Goal: Find specific fact: Find specific fact

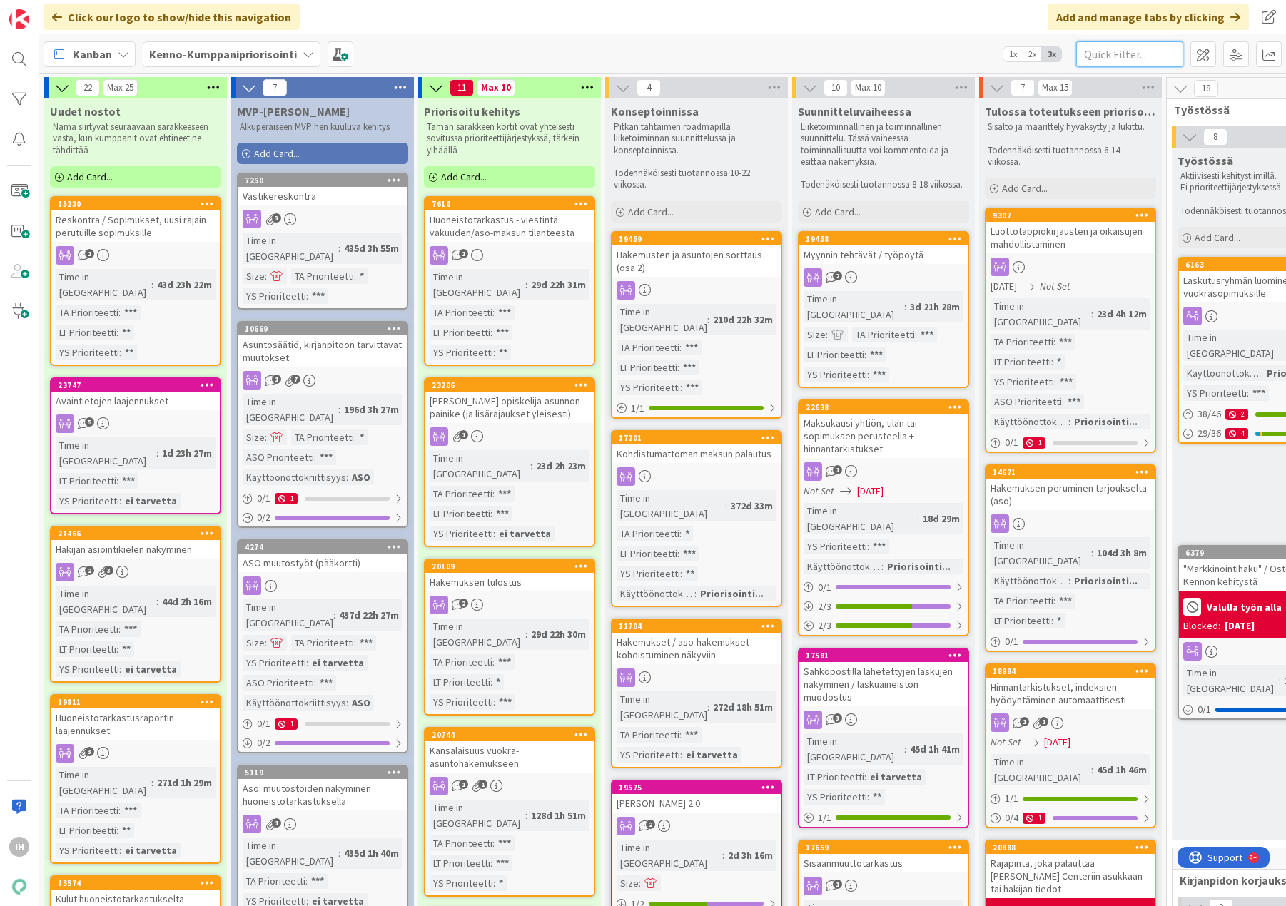
click at [1113, 54] on input "text" at bounding box center [1129, 54] width 107 height 26
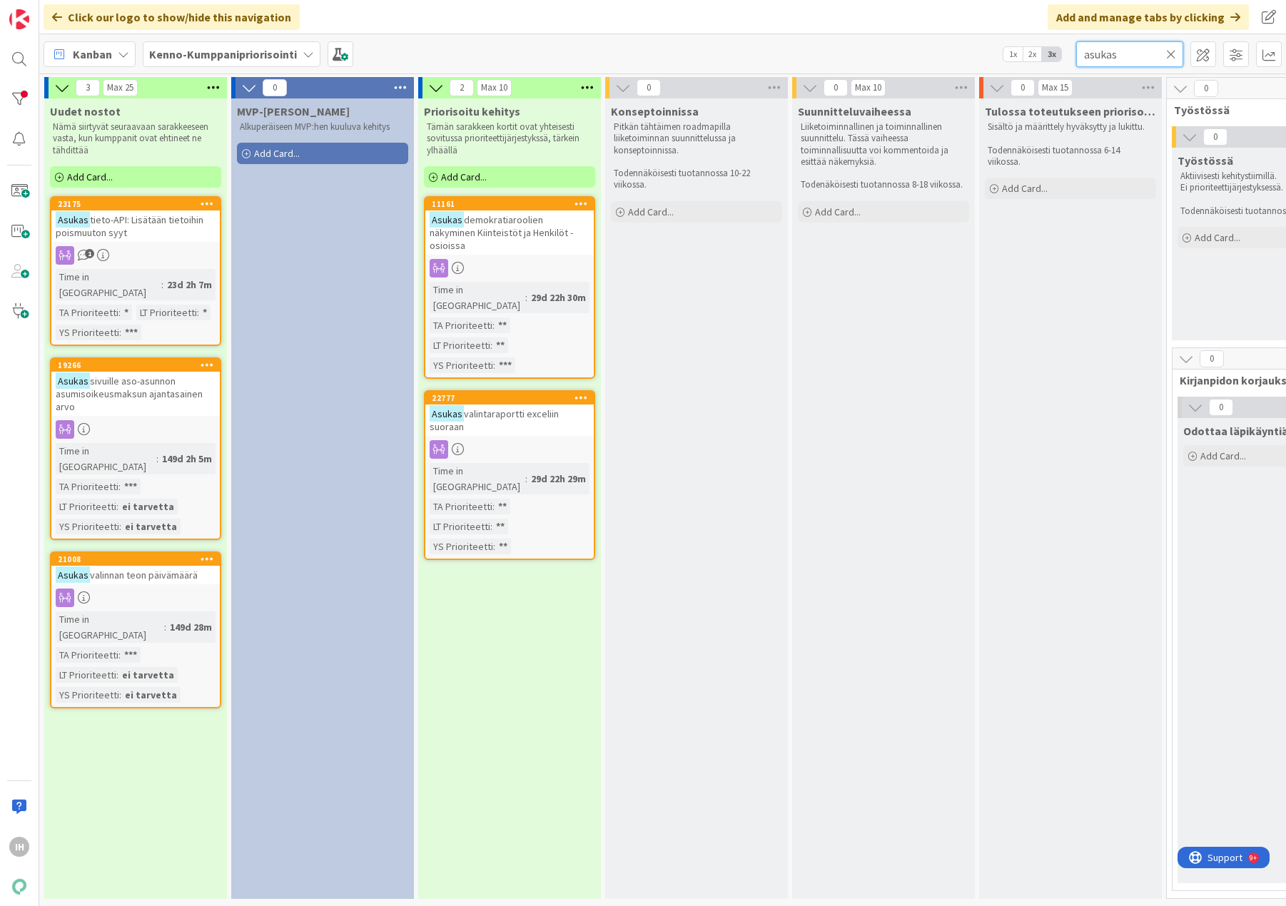
type input "asukas"
click at [536, 225] on span "demokratiaroolien näkyminen Kiinteistöt ja Henkilöt -osioissa" at bounding box center [501, 232] width 143 height 39
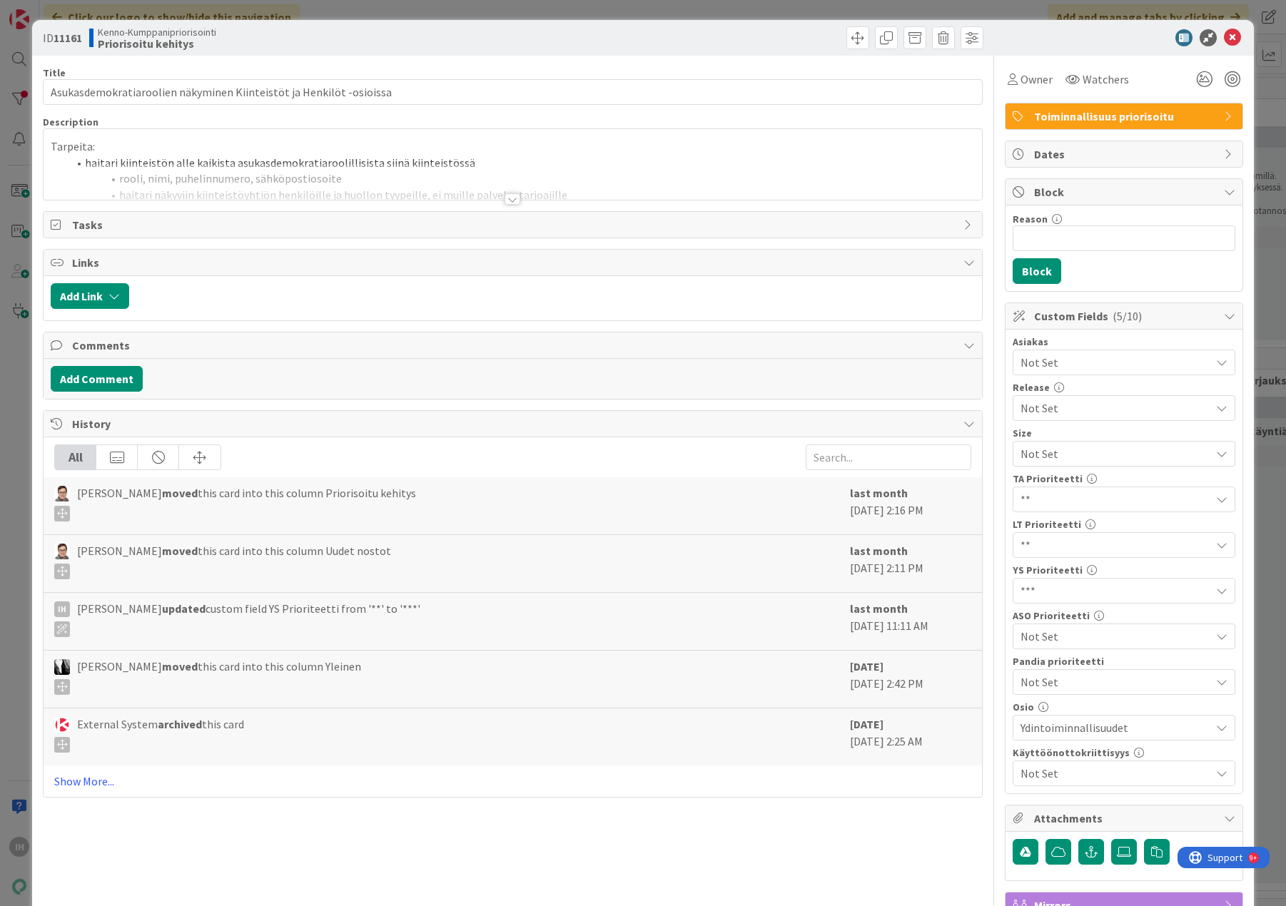
click at [505, 193] on div at bounding box center [513, 198] width 16 height 11
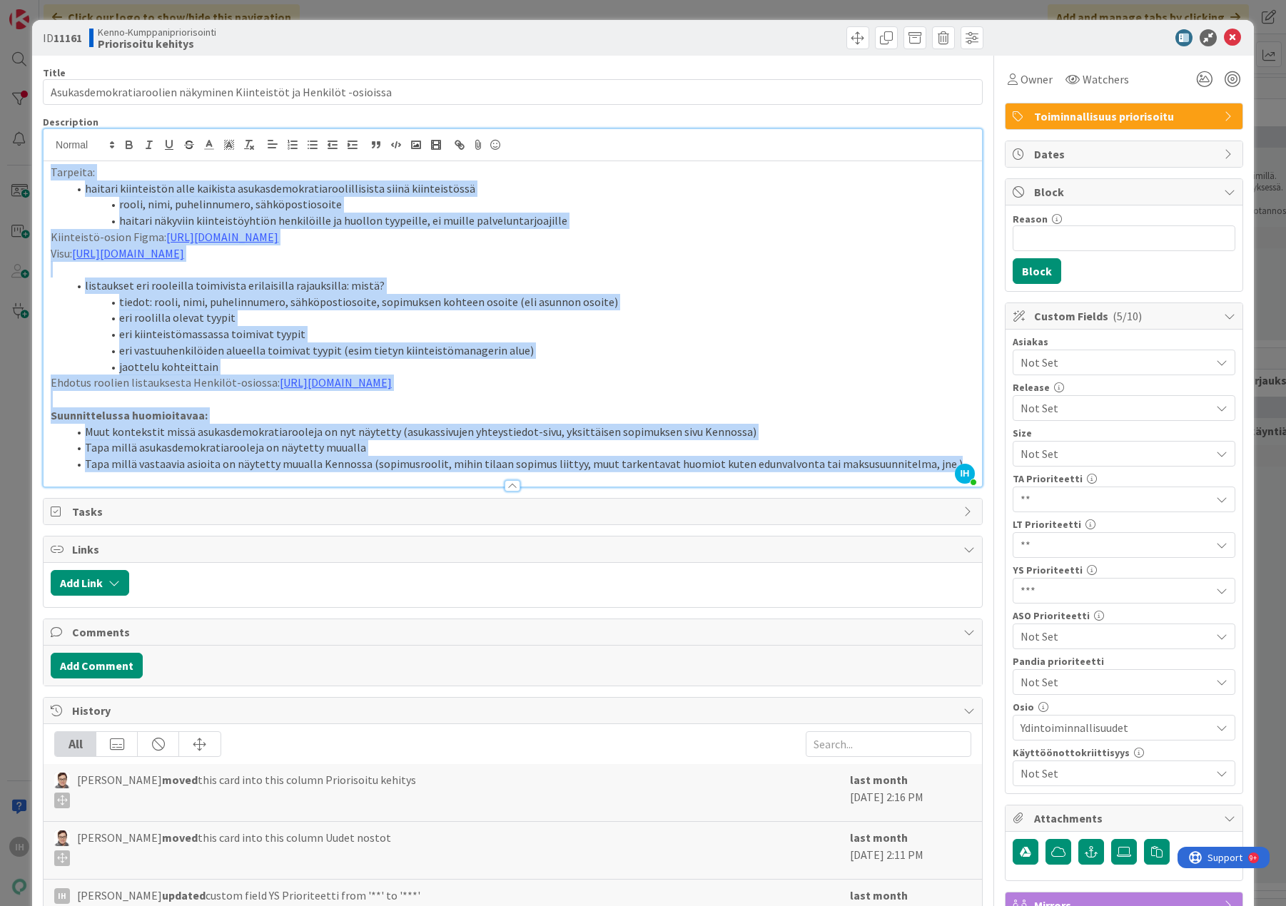
drag, startPoint x: 51, startPoint y: 171, endPoint x: 931, endPoint y: 487, distance: 935.1
click at [931, 487] on div "Tarpeita: haitari kiinteistön alle kaikista asukasdemokratiaroolillisista siinä…" at bounding box center [513, 323] width 939 height 325
copy div "Loremips: dolorsi ametconsect adip elitsedd eiusmodtemporincididuntutlabo etdol…"
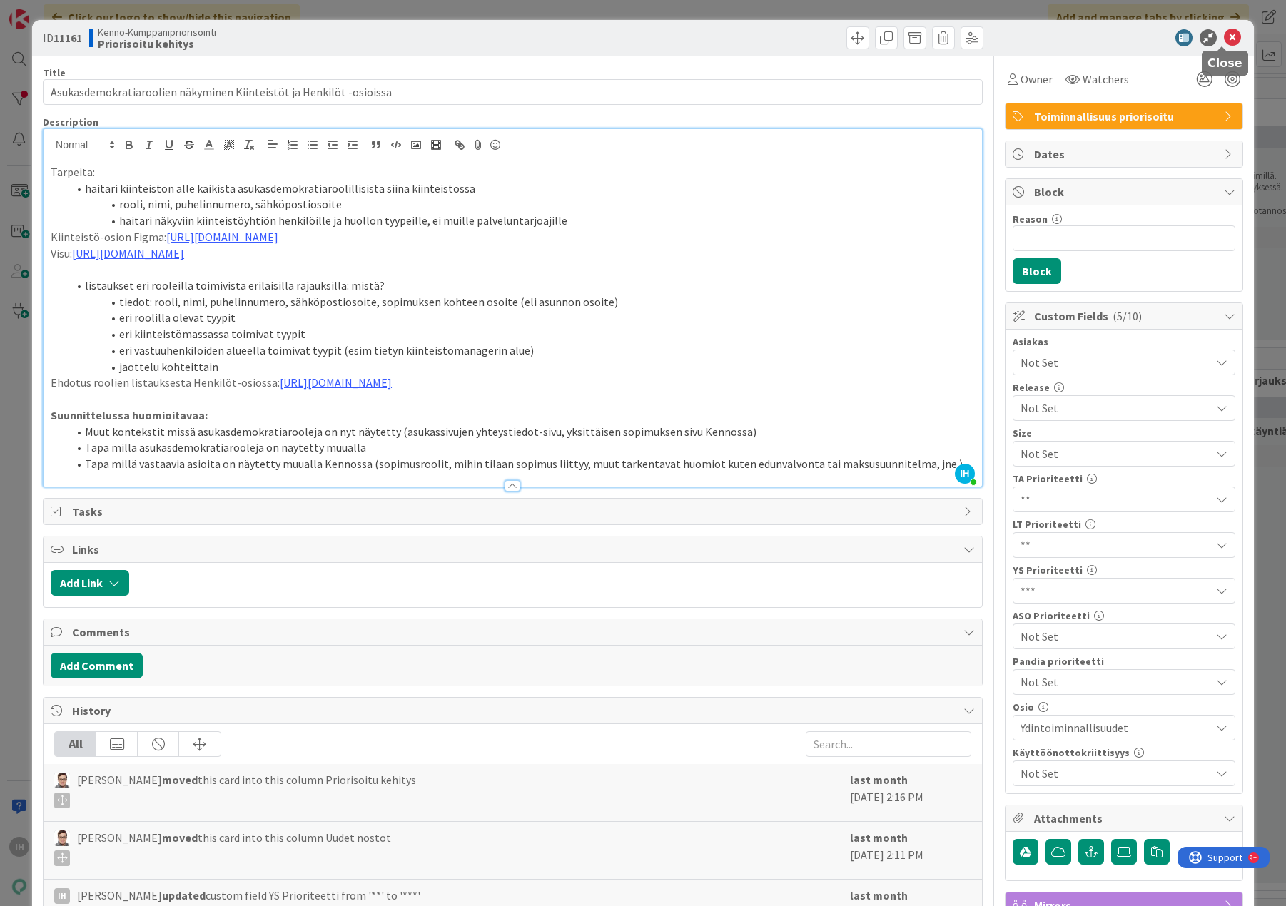
click at [1224, 38] on icon at bounding box center [1232, 37] width 17 height 17
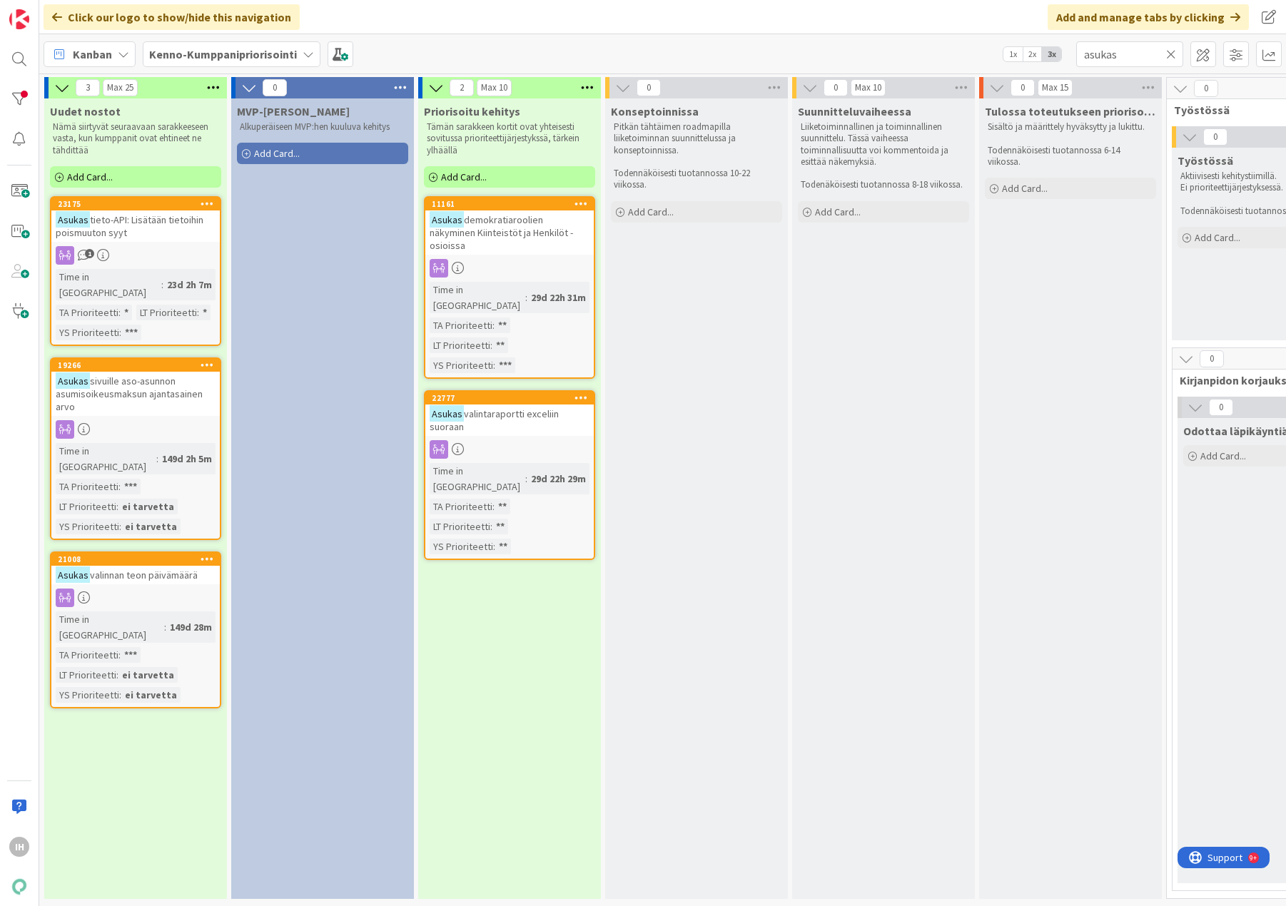
click at [515, 233] on span "demokratiaroolien näkyminen Kiinteistöt ja Henkilöt -osioissa" at bounding box center [501, 232] width 143 height 39
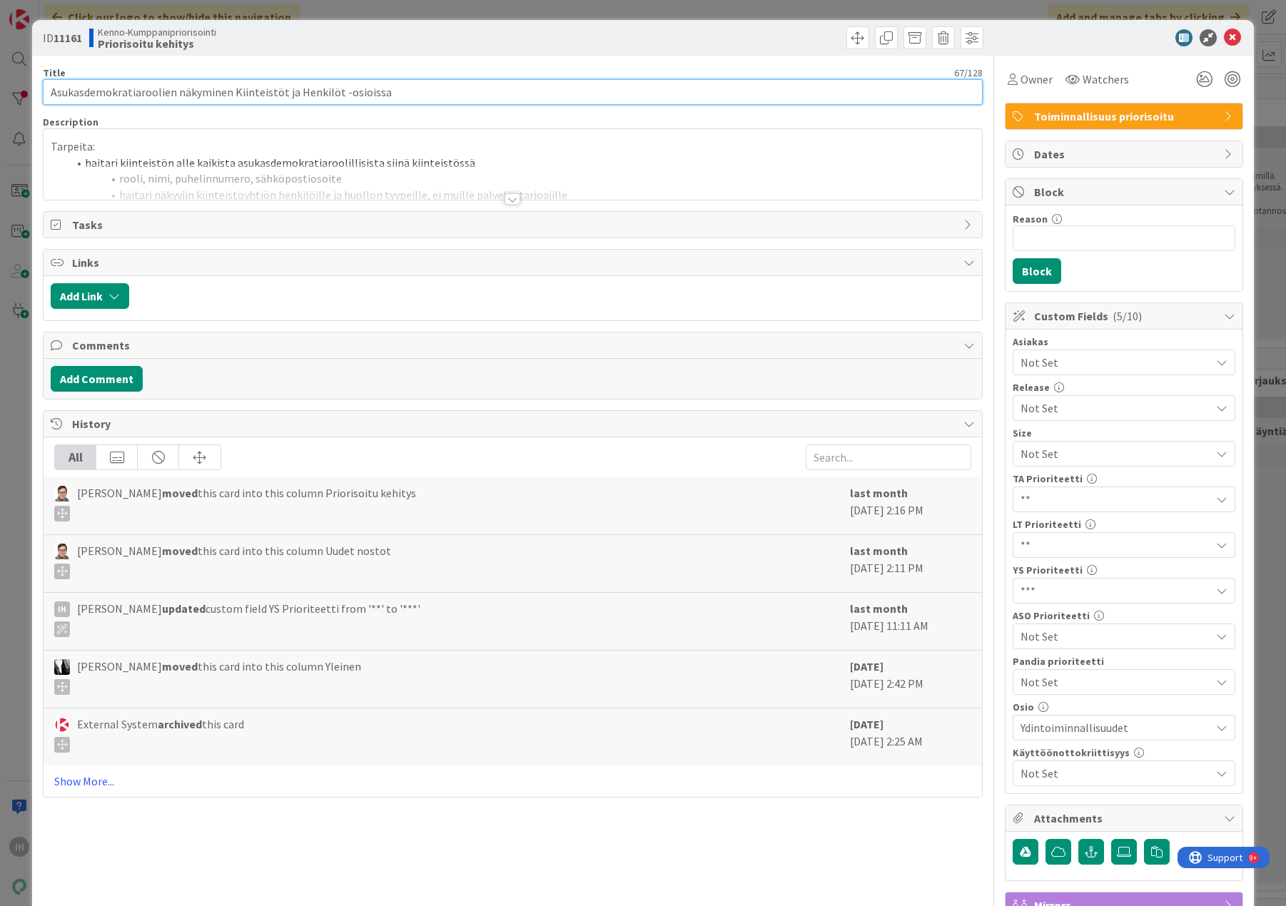
drag, startPoint x: 398, startPoint y: 91, endPoint x: 46, endPoint y: 93, distance: 352.6
click at [46, 93] on input "Asukasdemokratiaroolien näkyminen Kiinteistöt ja Henkilöt -osioissa" at bounding box center [513, 92] width 940 height 26
drag, startPoint x: 87, startPoint y: 34, endPoint x: 55, endPoint y: 36, distance: 32.2
click at [55, 36] on div "ID 11161 Kenno-Kumppanipriorisointi Priorisoitu kehitys" at bounding box center [276, 37] width 467 height 23
copy b "11161"
